Goal: Task Accomplishment & Management: Use online tool/utility

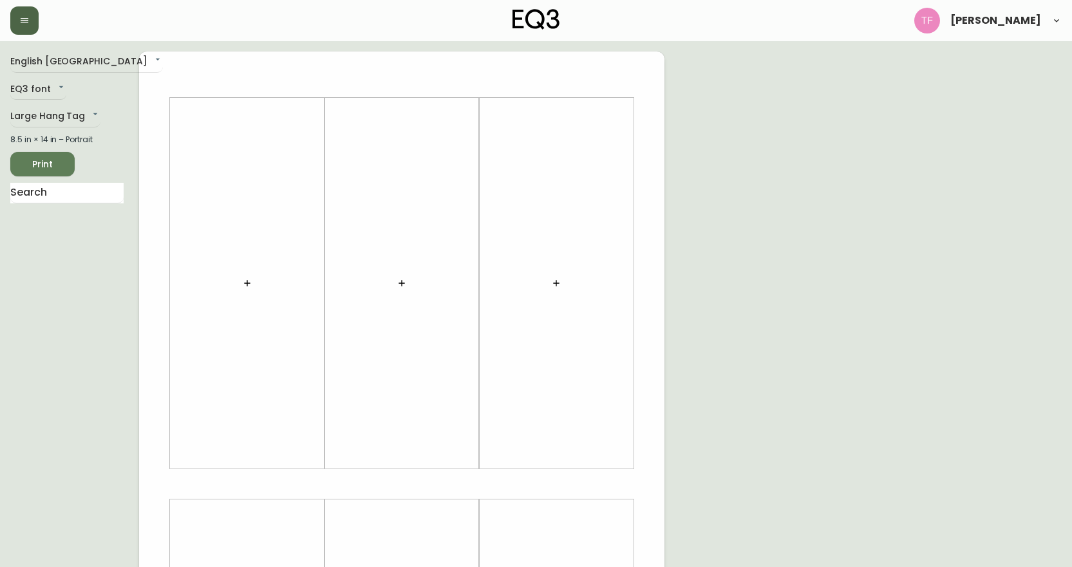
click at [23, 15] on icon "button" at bounding box center [24, 20] width 10 height 10
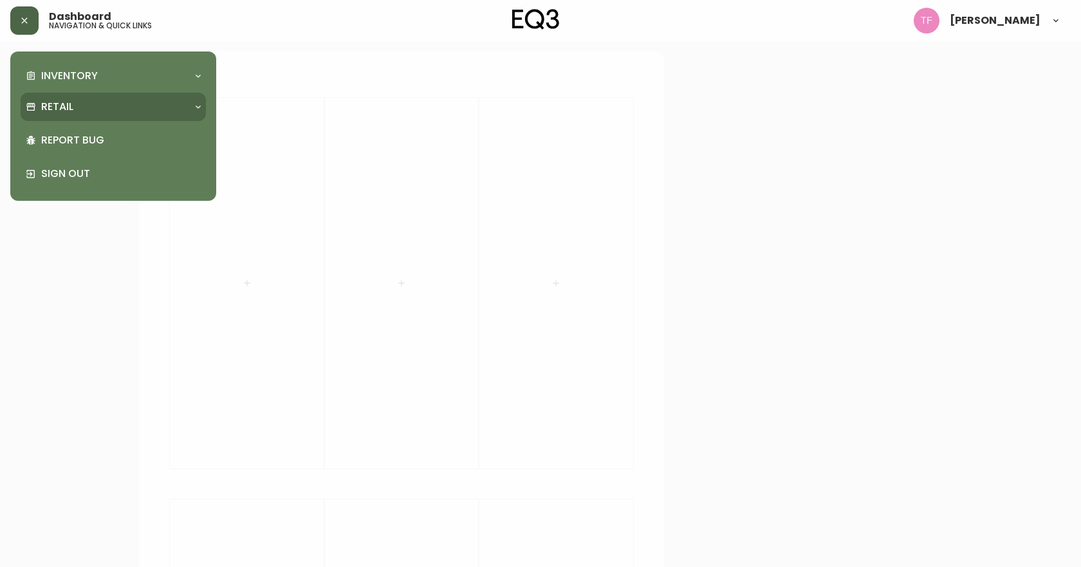
click at [96, 108] on div "Retail" at bounding box center [107, 107] width 162 height 14
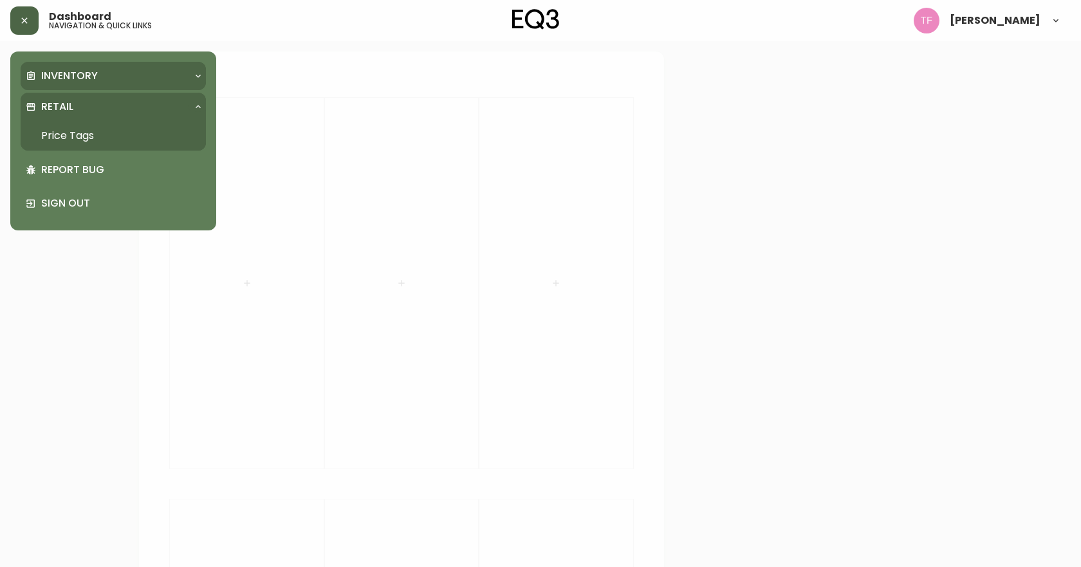
click at [116, 83] on div "Inventory" at bounding box center [107, 76] width 162 height 14
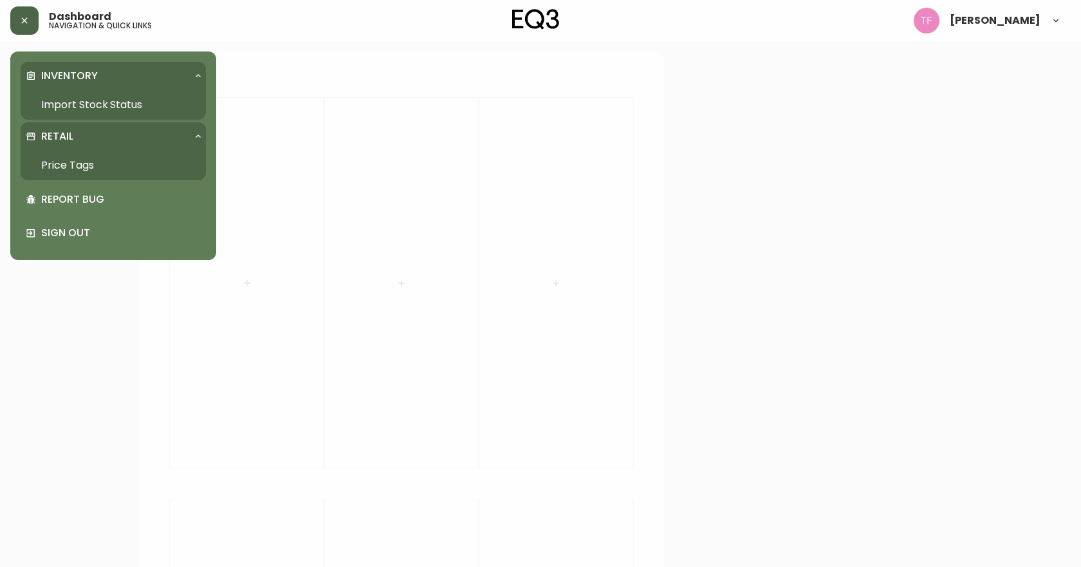
click at [86, 97] on link "Import Stock Status" at bounding box center [113, 105] width 185 height 30
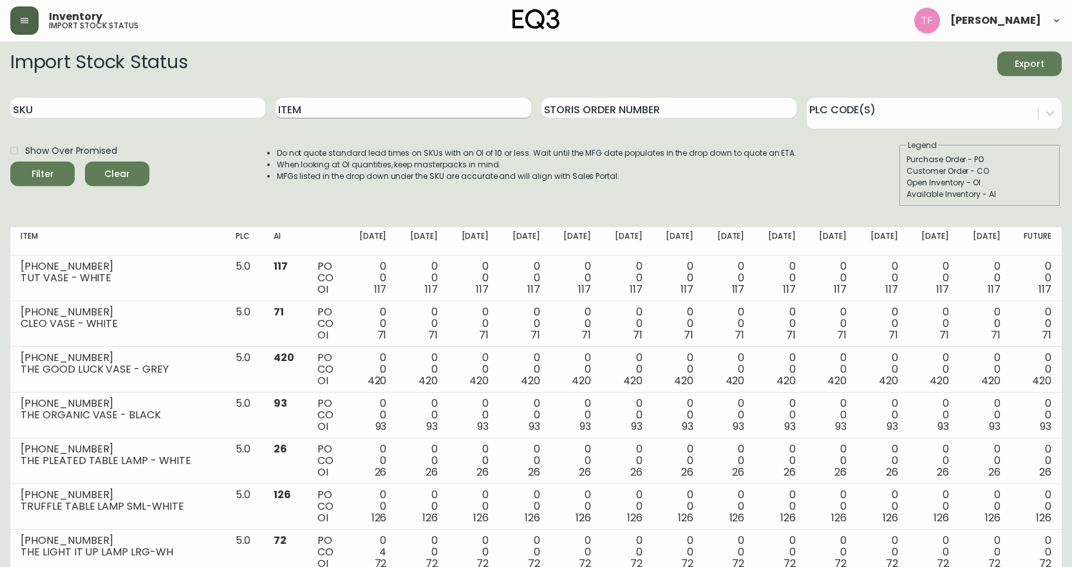
click at [299, 109] on input "Item" at bounding box center [402, 108] width 255 height 21
type input "RIVER"
click at [10, 162] on button "Filter" at bounding box center [42, 174] width 64 height 24
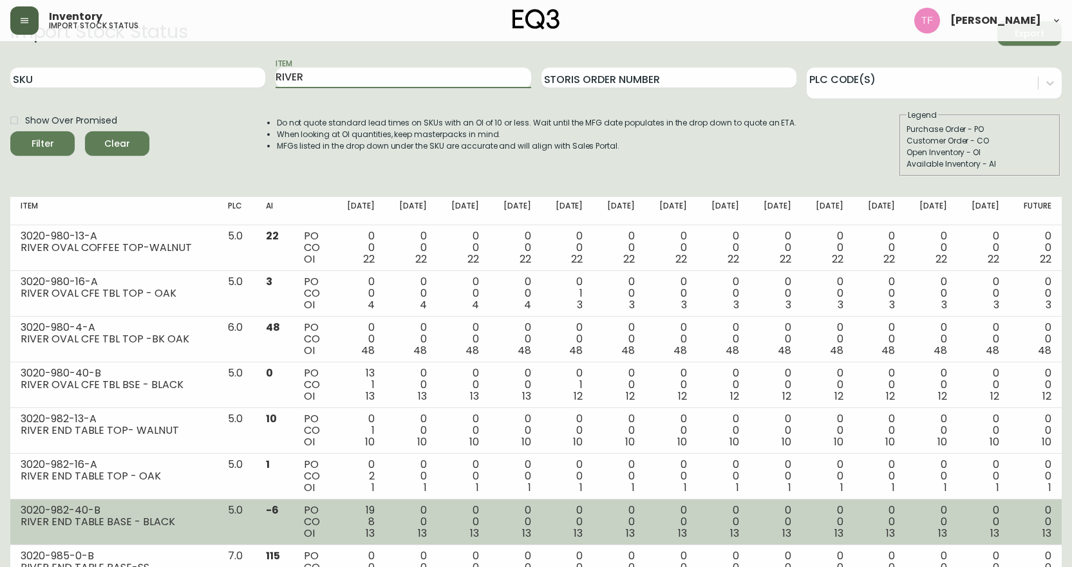
scroll to position [8, 0]
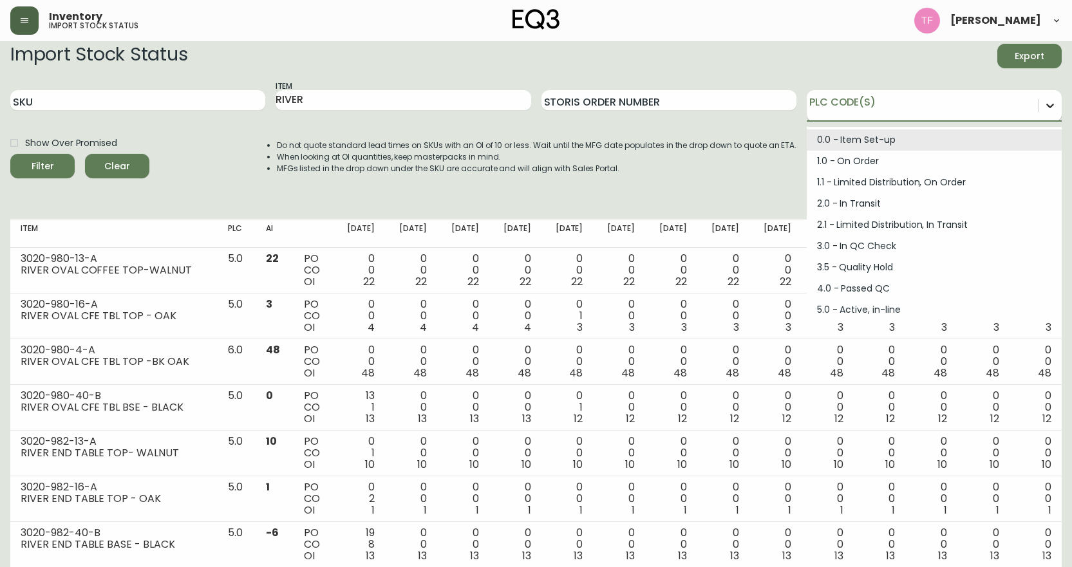
click at [1056, 109] on div at bounding box center [1049, 105] width 23 height 23
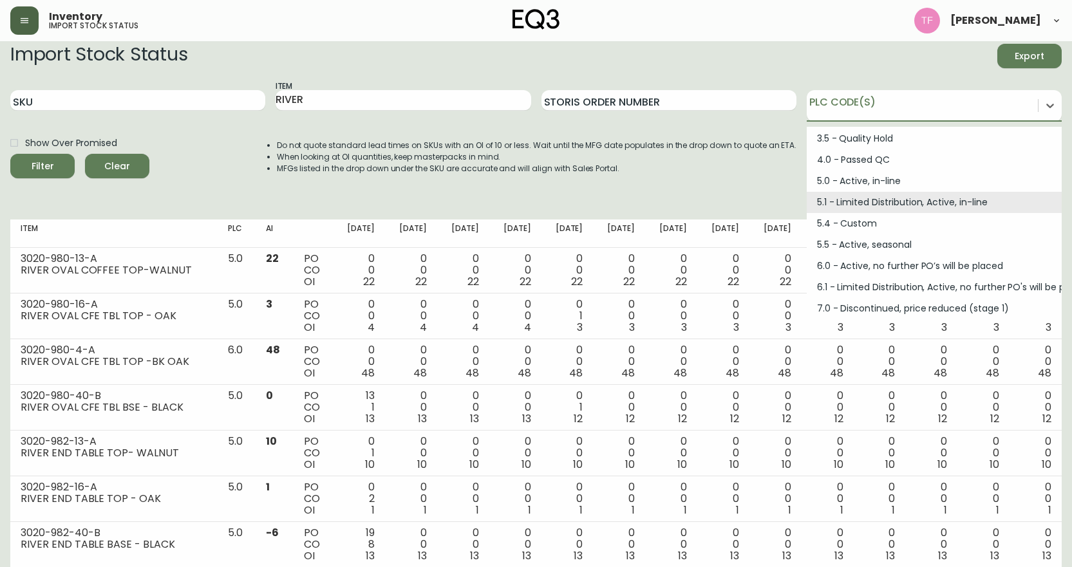
scroll to position [173, 0]
